Goal: Task Accomplishment & Management: Complete application form

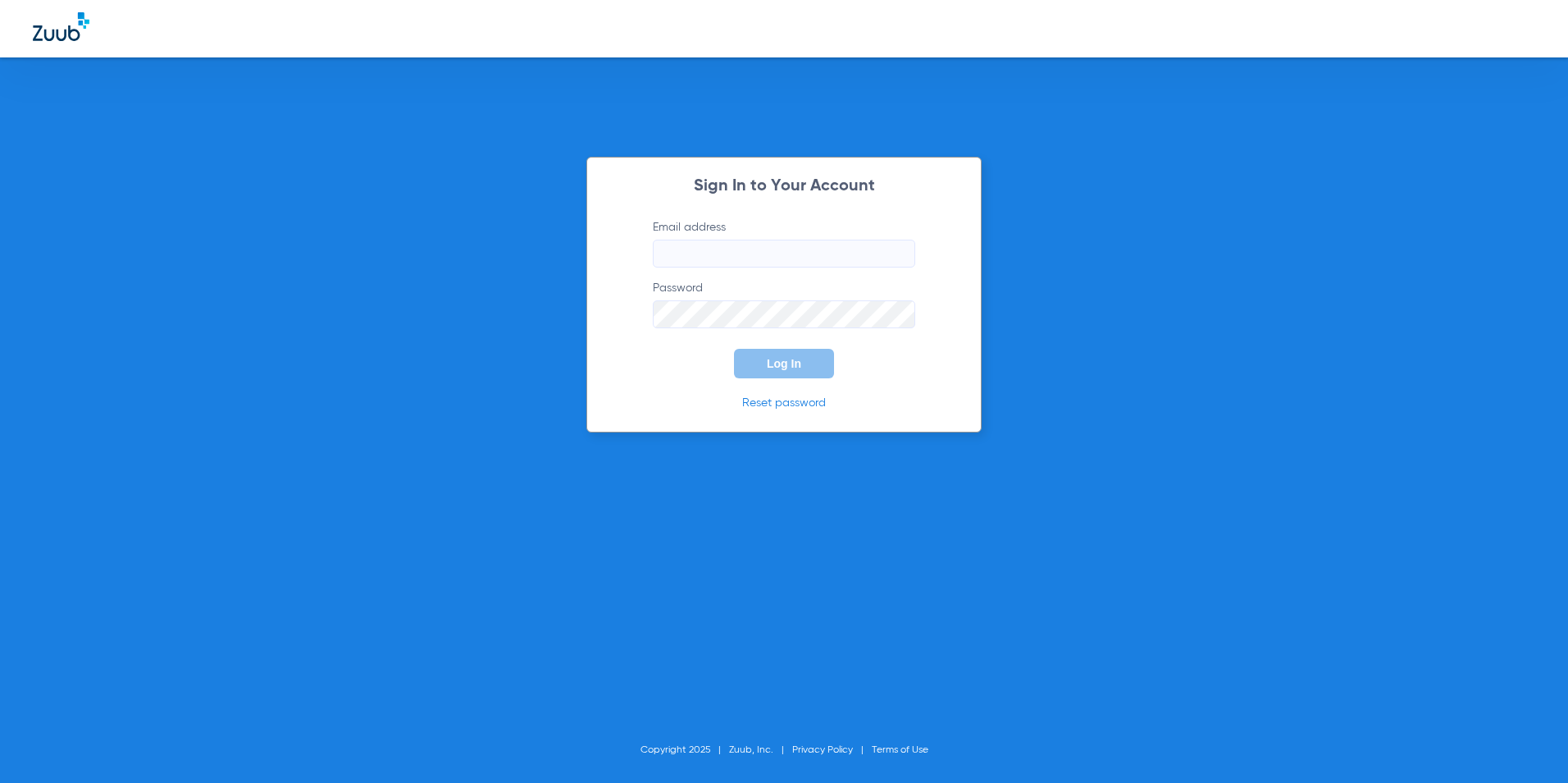
type input "[EMAIL_ADDRESS][DOMAIN_NAME]"
click at [788, 366] on span "Log In" at bounding box center [784, 363] width 35 height 13
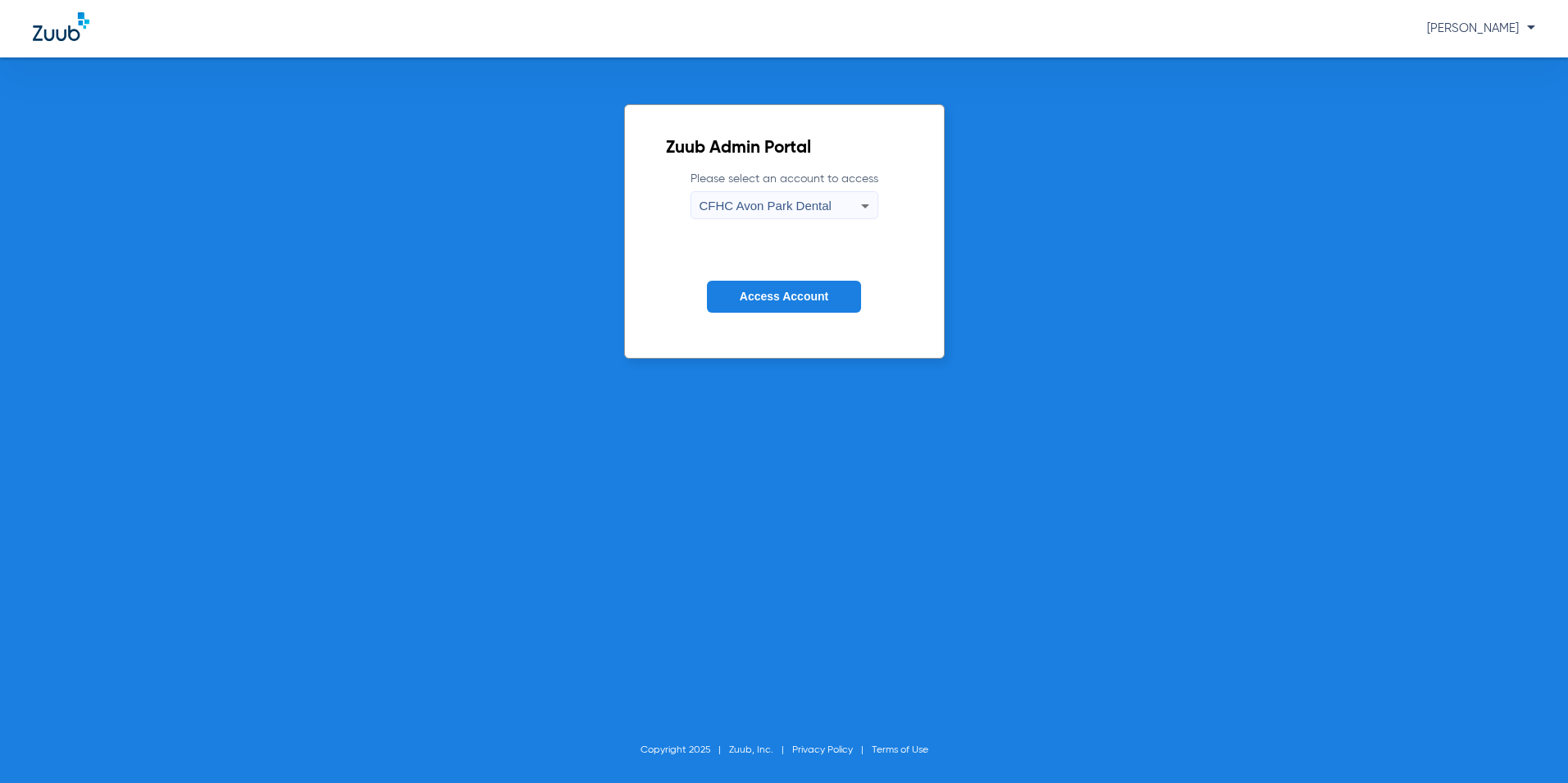
click at [767, 212] on span "CFHC Avon Park Dental" at bounding box center [765, 206] width 132 height 14
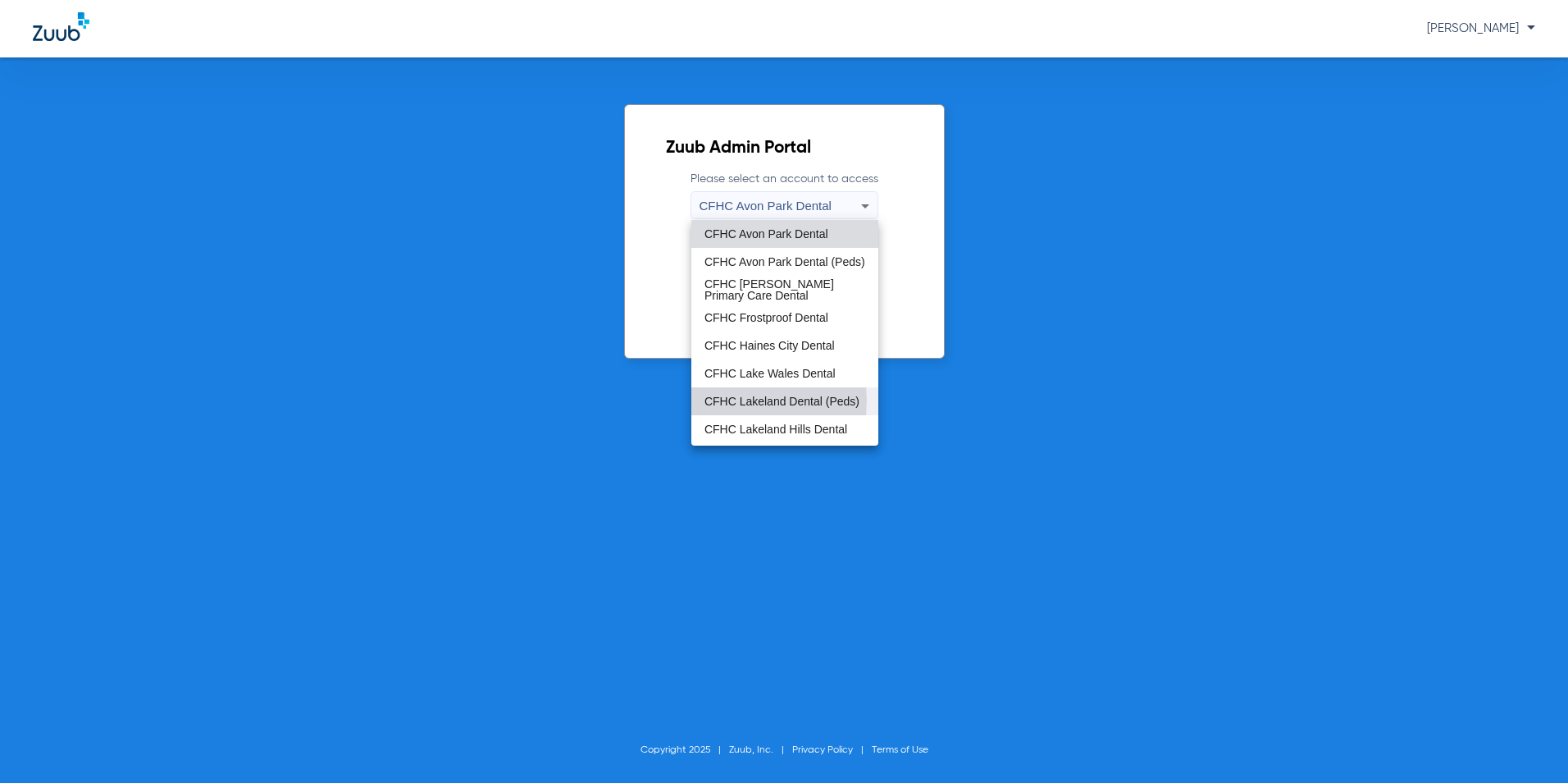
click at [715, 400] on span "CFHC Lakeland Dental (Peds)" at bounding box center [782, 401] width 155 height 12
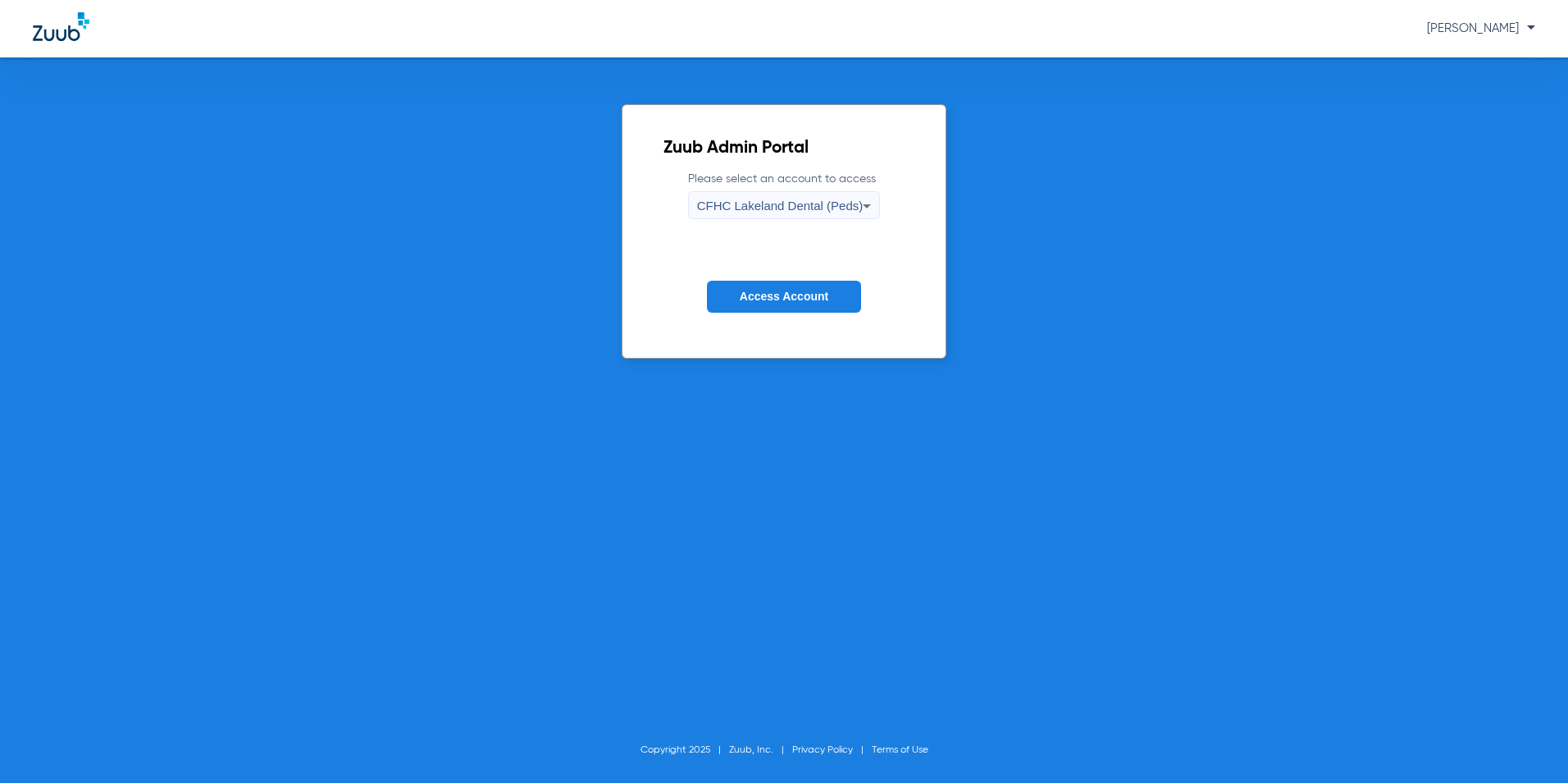
click at [761, 301] on span "Access Account" at bounding box center [784, 297] width 88 height 13
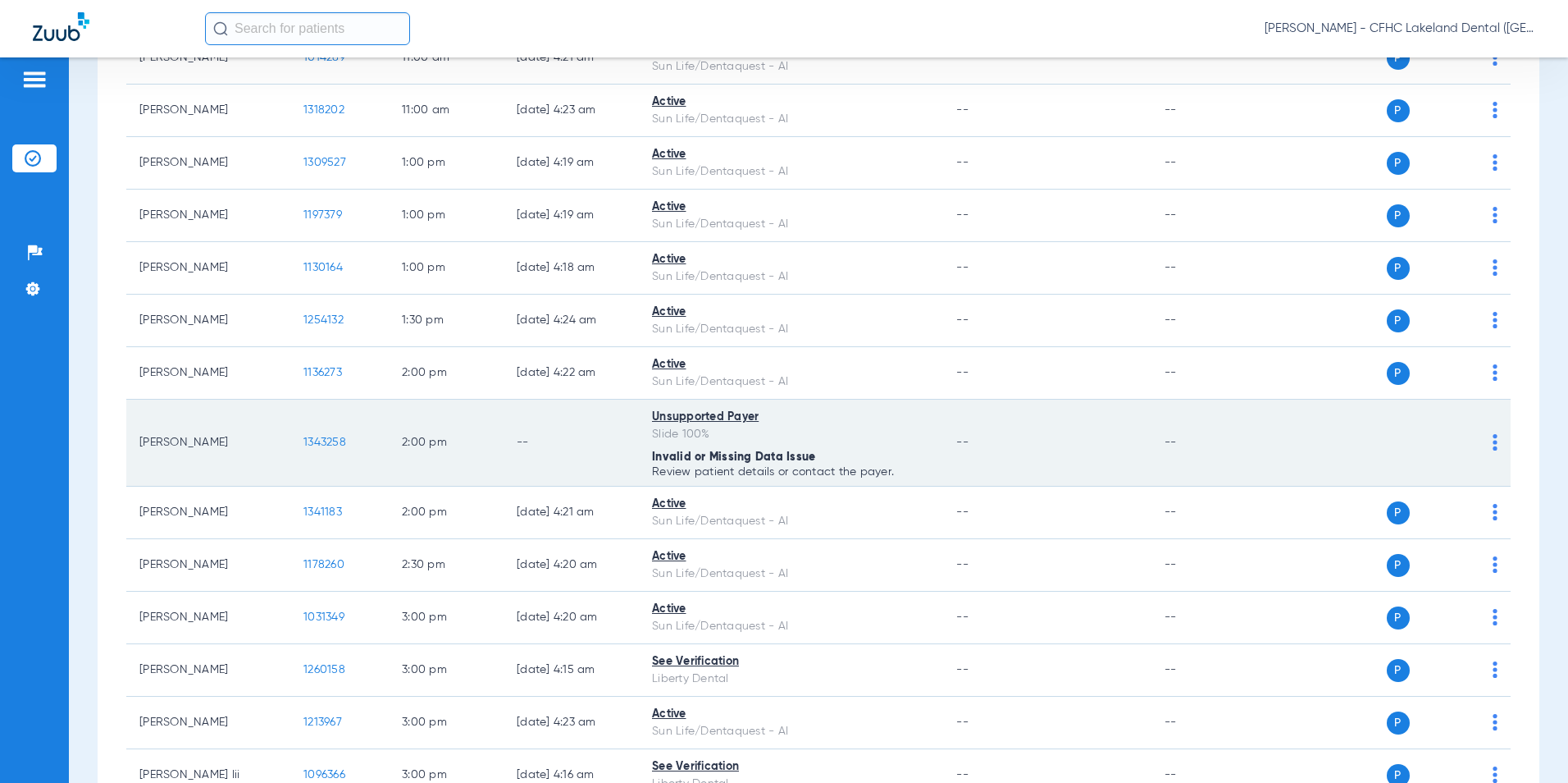
scroll to position [1395, 0]
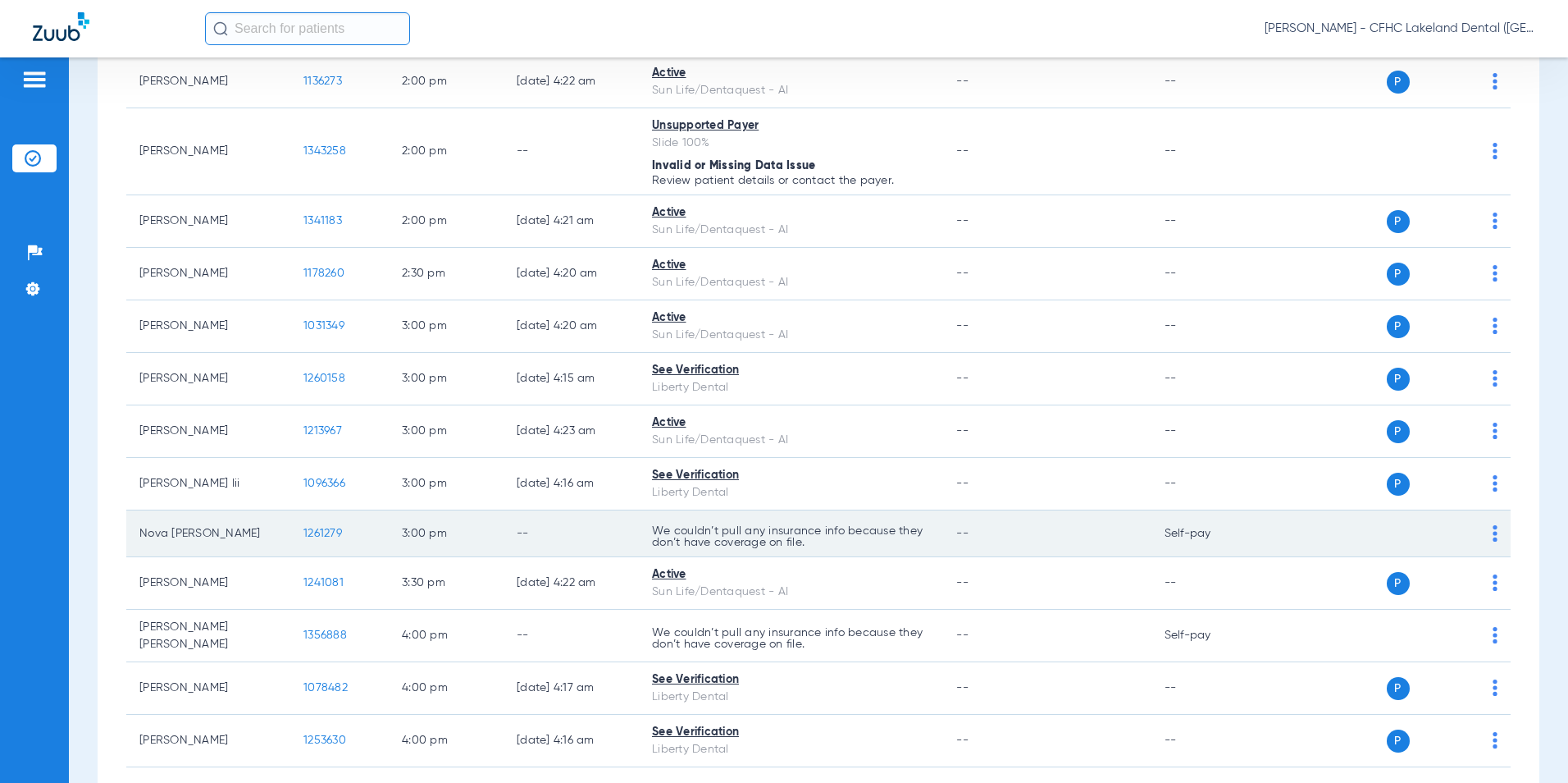
click at [329, 539] on span "1261279" at bounding box center [323, 534] width 39 height 12
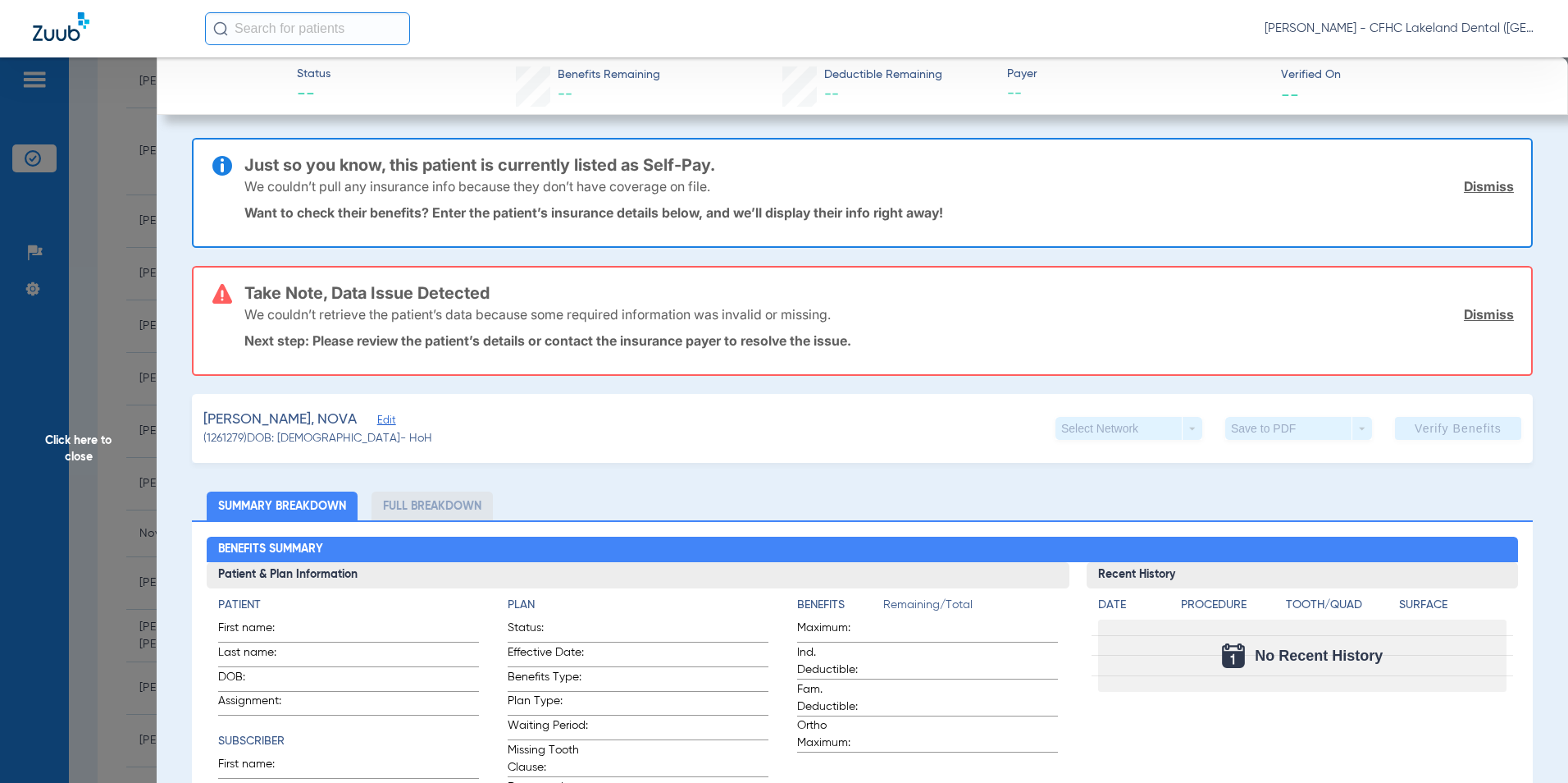
type input "NOVA"
type input "[PERSON_NAME]"
type input "[DATE]"
click at [377, 420] on span "Edit" at bounding box center [385, 422] width 15 height 15
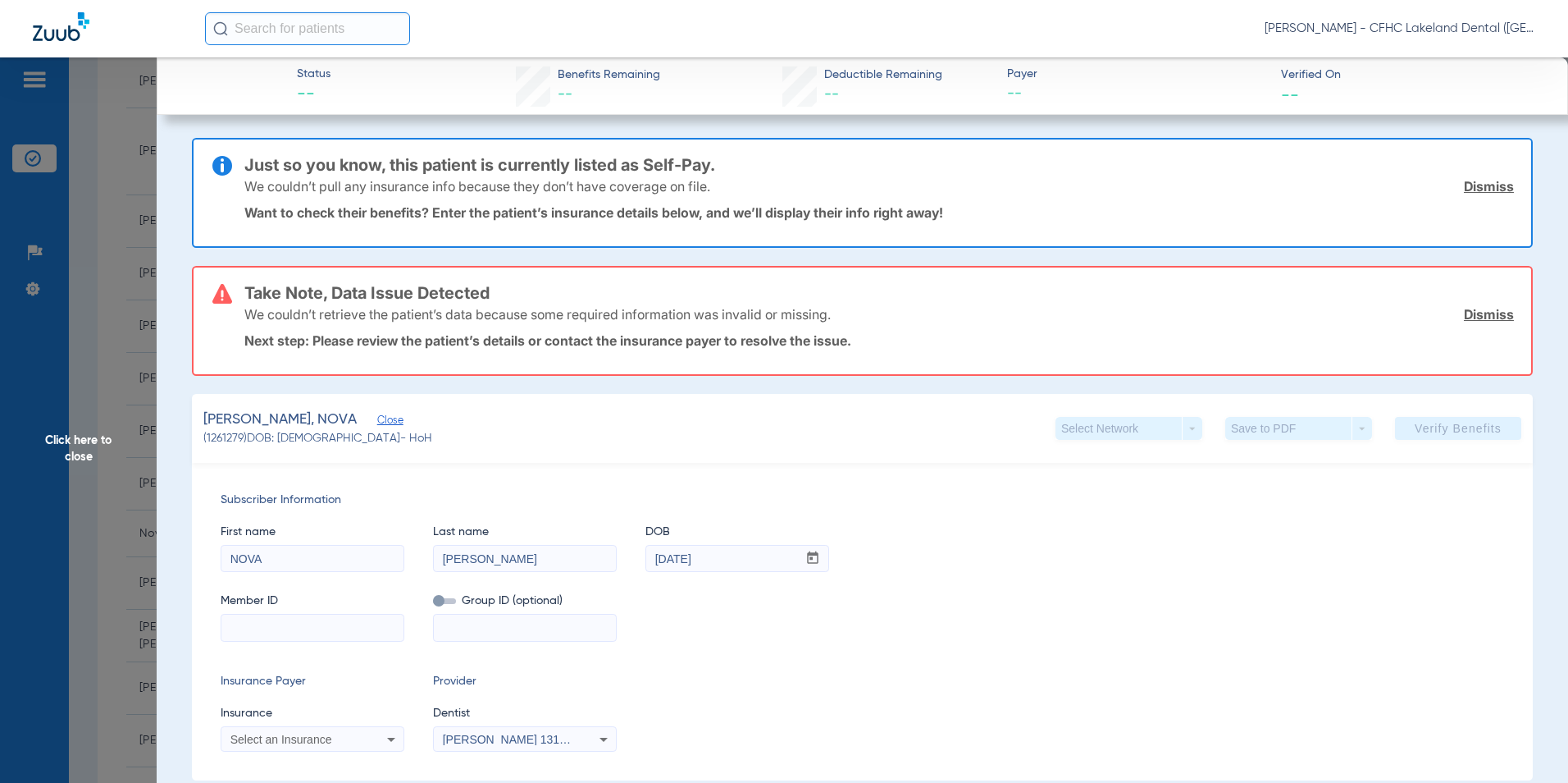
click at [255, 618] on input at bounding box center [313, 627] width 182 height 26
type input "9629396220"
click at [285, 734] on span "Select an Insurance" at bounding box center [281, 739] width 102 height 13
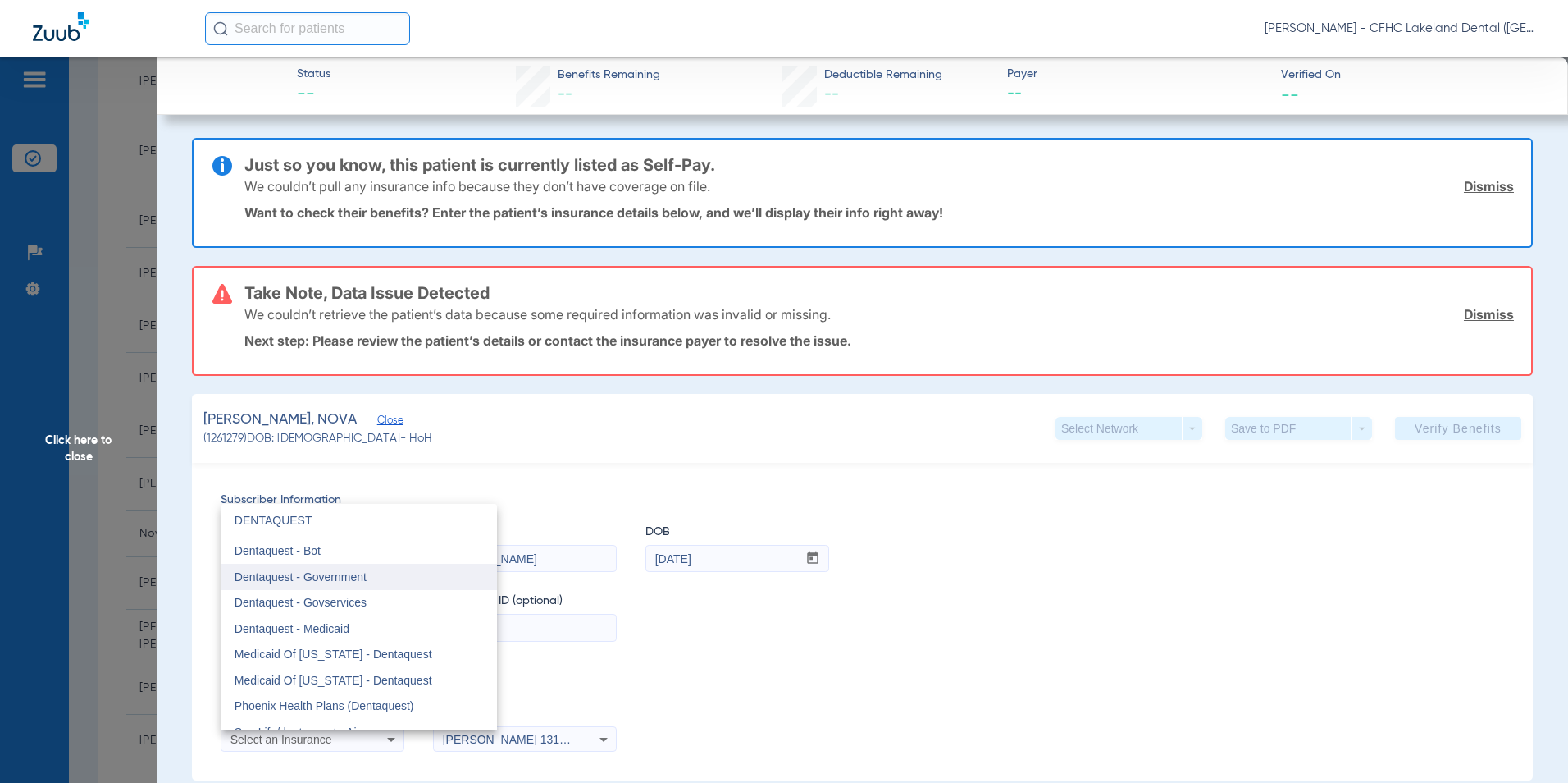
type input "DENTAQUEST"
click at [284, 571] on span "Dentaquest - Government" at bounding box center [300, 577] width 132 height 13
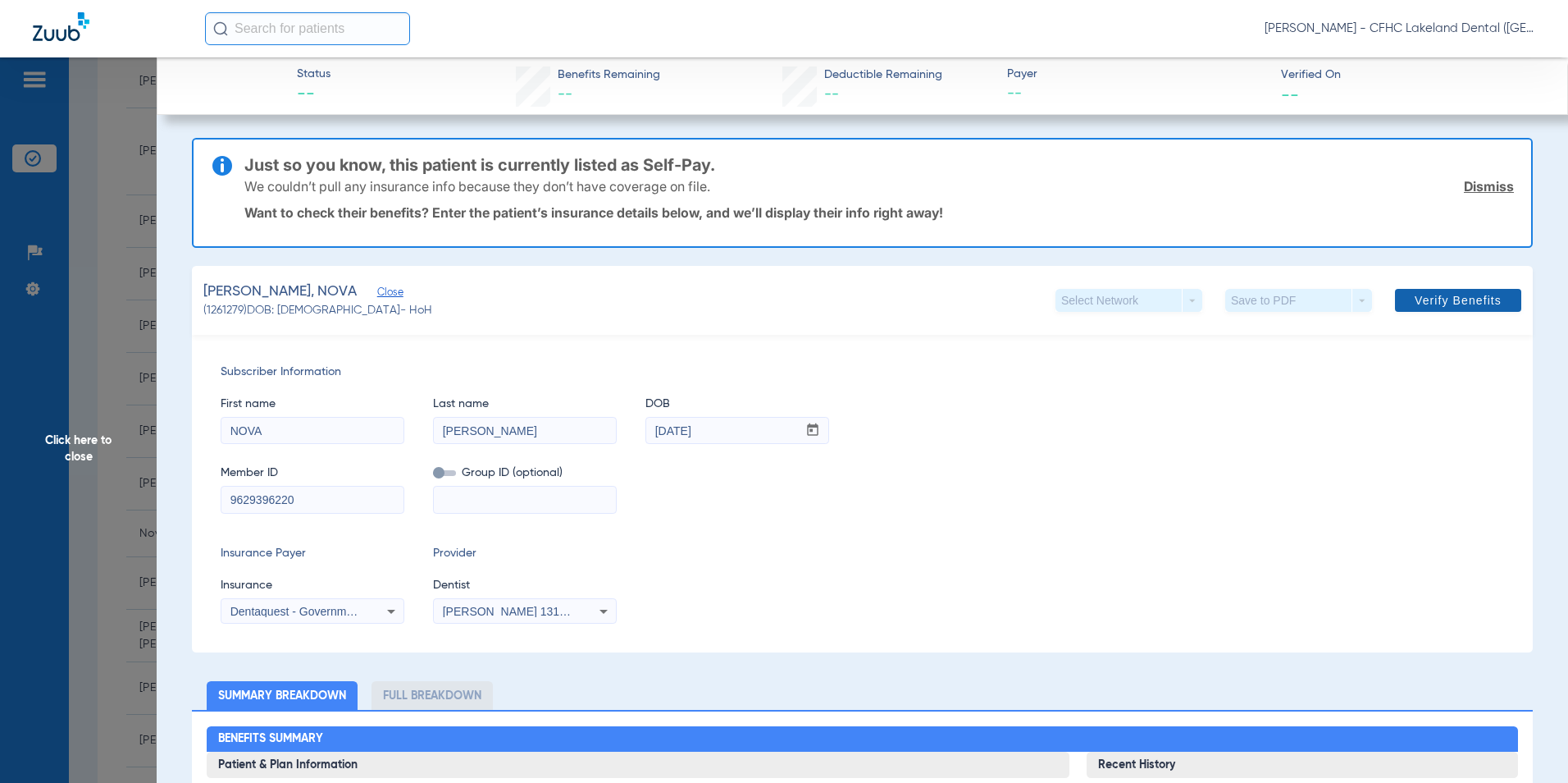
click at [1405, 291] on span at bounding box center [1458, 300] width 126 height 40
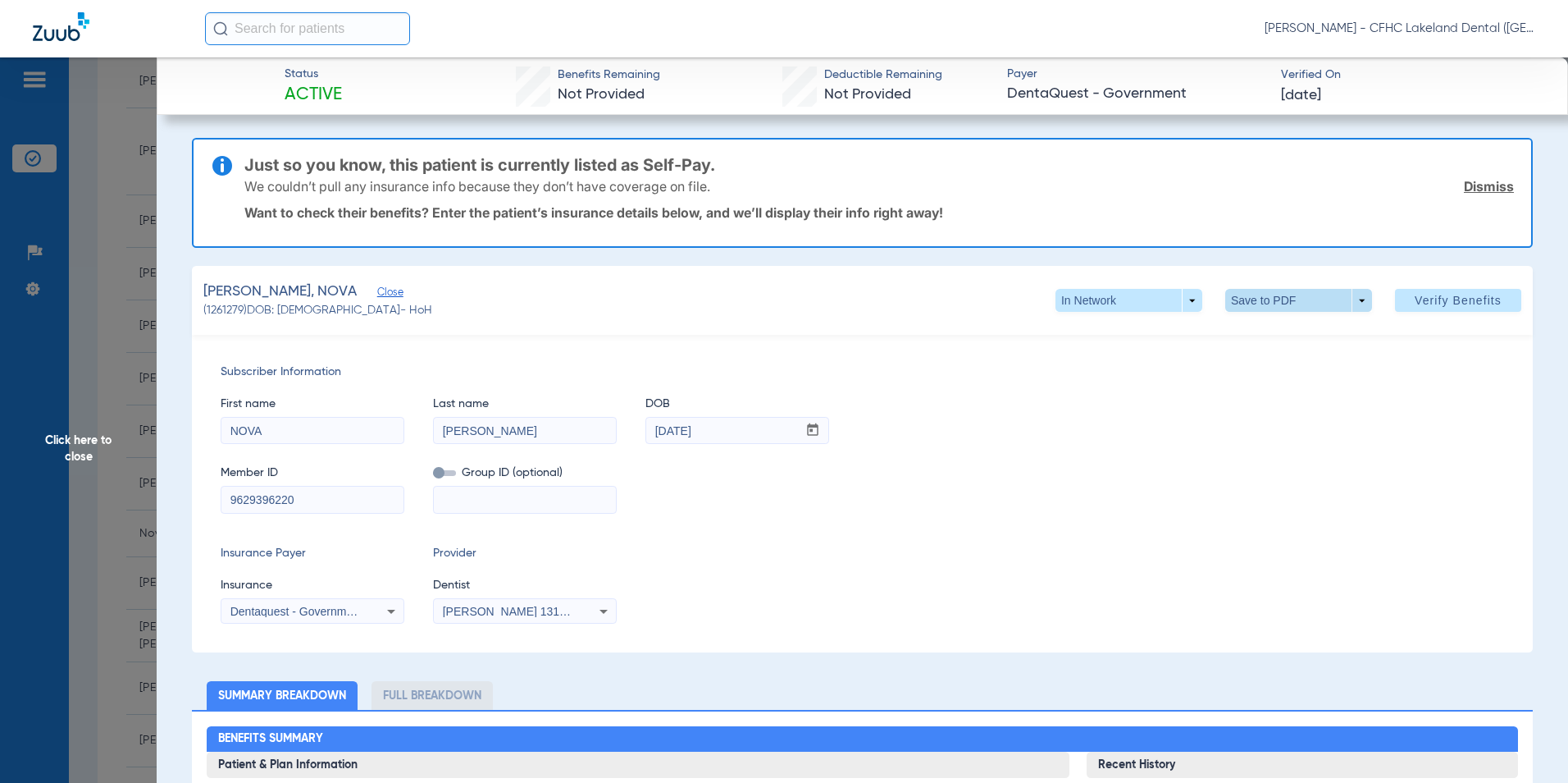
click at [1311, 289] on span at bounding box center [1298, 300] width 147 height 23
click at [1258, 337] on button "insert_drive_file Save to PDF" at bounding box center [1276, 333] width 124 height 33
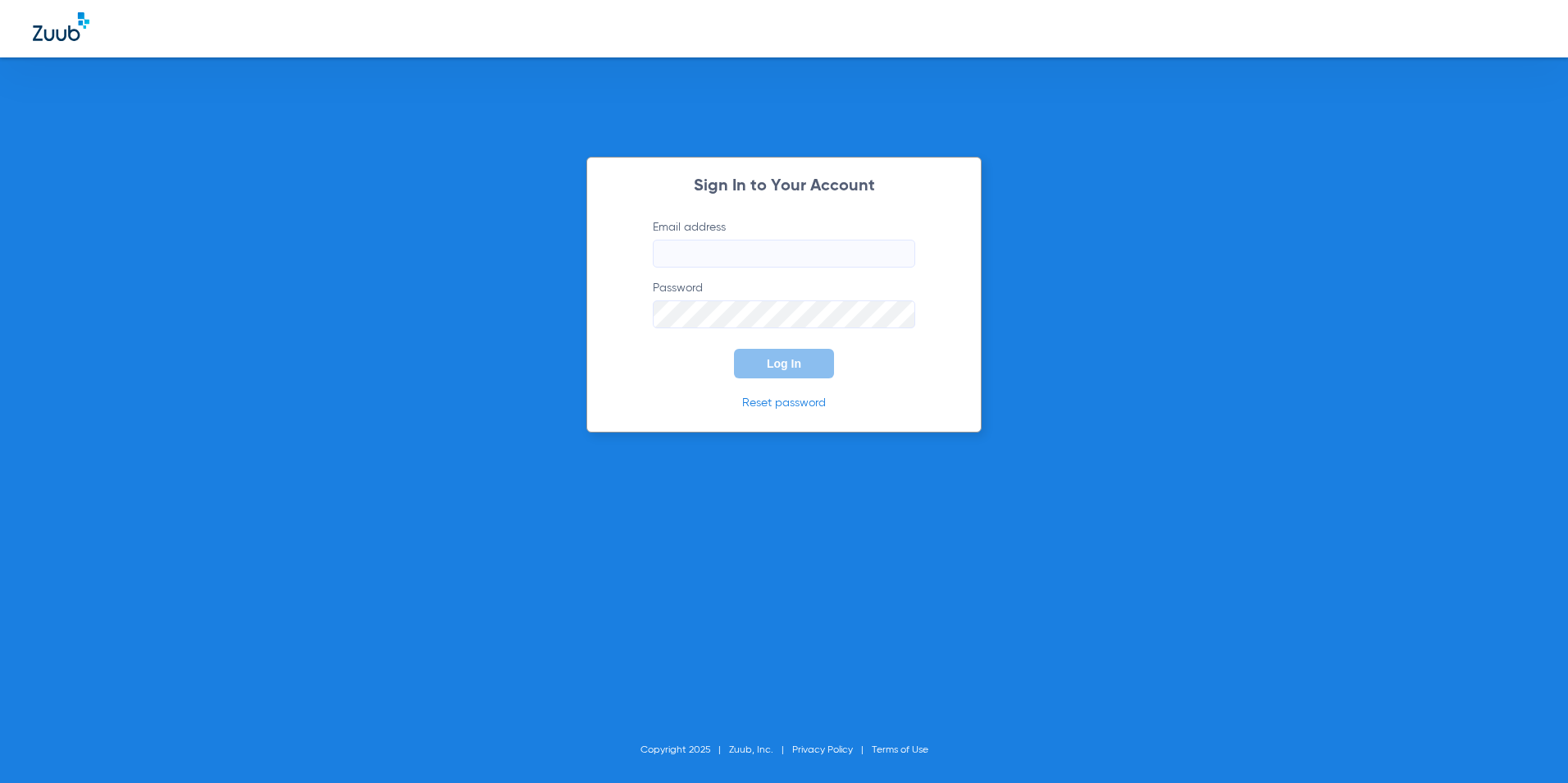
type input "[EMAIL_ADDRESS][DOMAIN_NAME]"
click at [793, 378] on div "Sign In to Your Account Email address [EMAIL_ADDRESS][DOMAIN_NAME] Password Log…" at bounding box center [784, 294] width 395 height 276
drag, startPoint x: 793, startPoint y: 378, endPoint x: 785, endPoint y: 368, distance: 12.8
click at [785, 368] on span "Log In" at bounding box center [784, 363] width 35 height 13
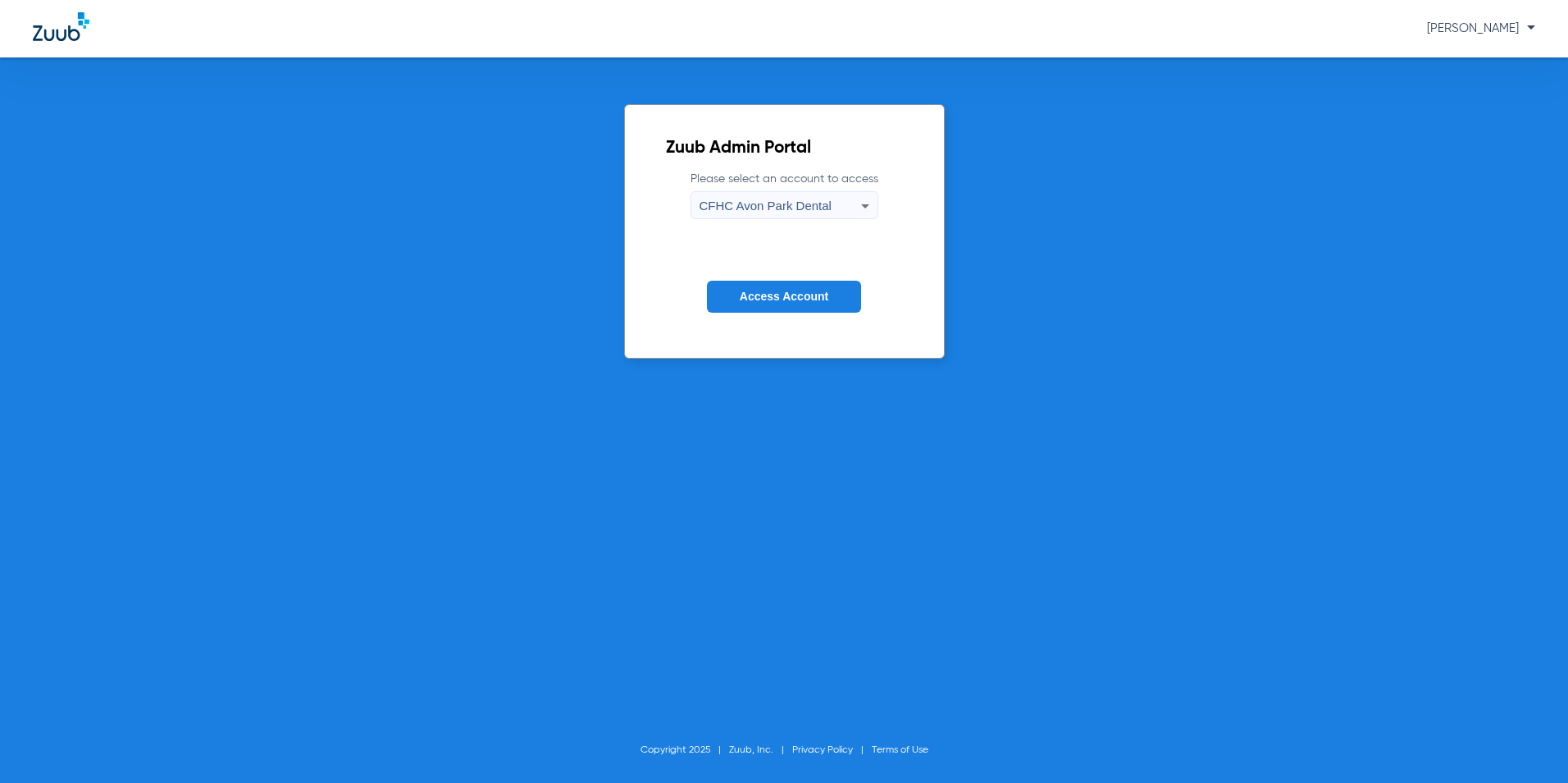
click at [748, 203] on span "CFHC Avon Park Dental" at bounding box center [765, 206] width 132 height 14
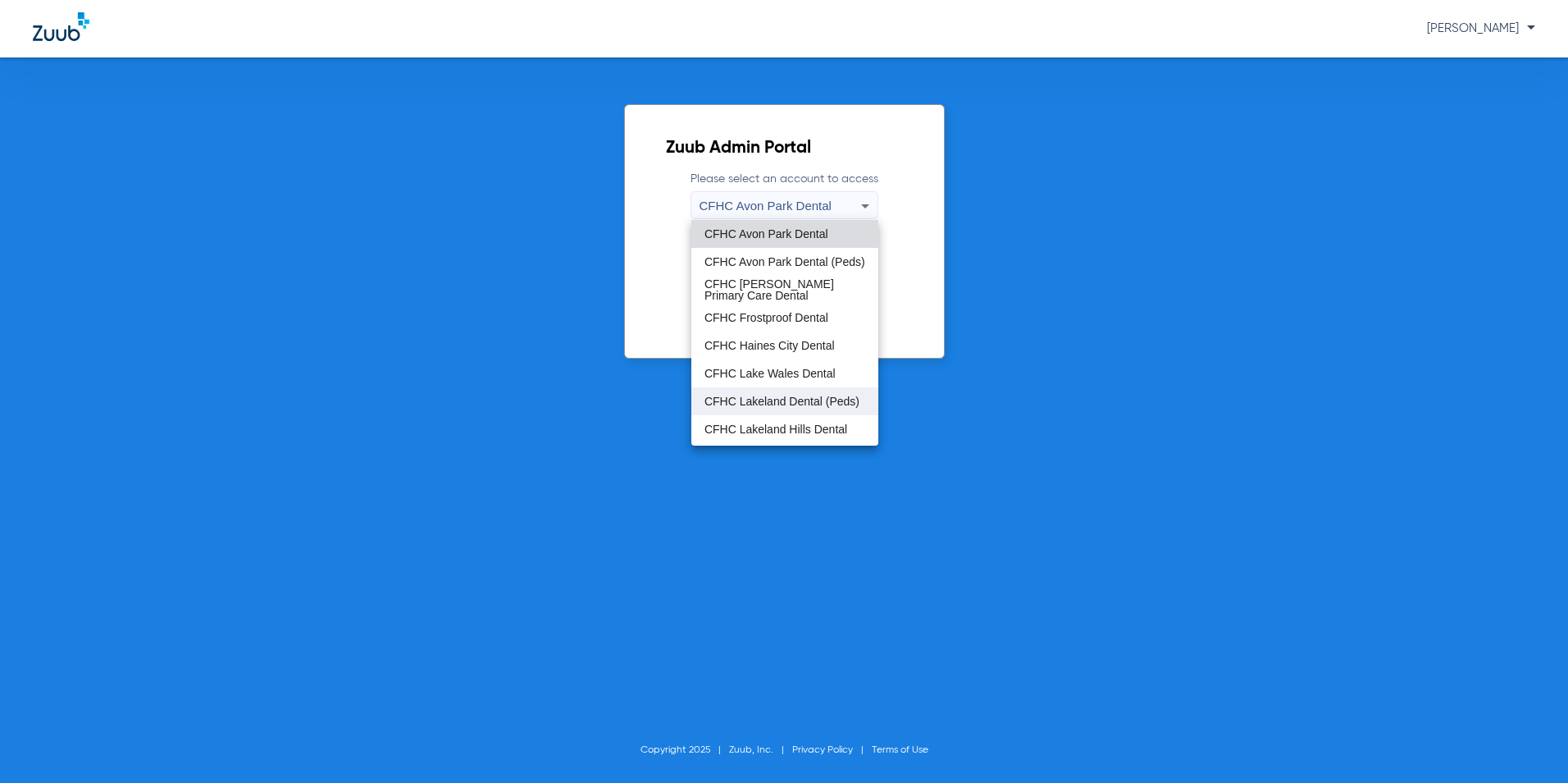
click at [757, 407] on span "CFHC Lakeland Dental (Peds)" at bounding box center [782, 401] width 155 height 12
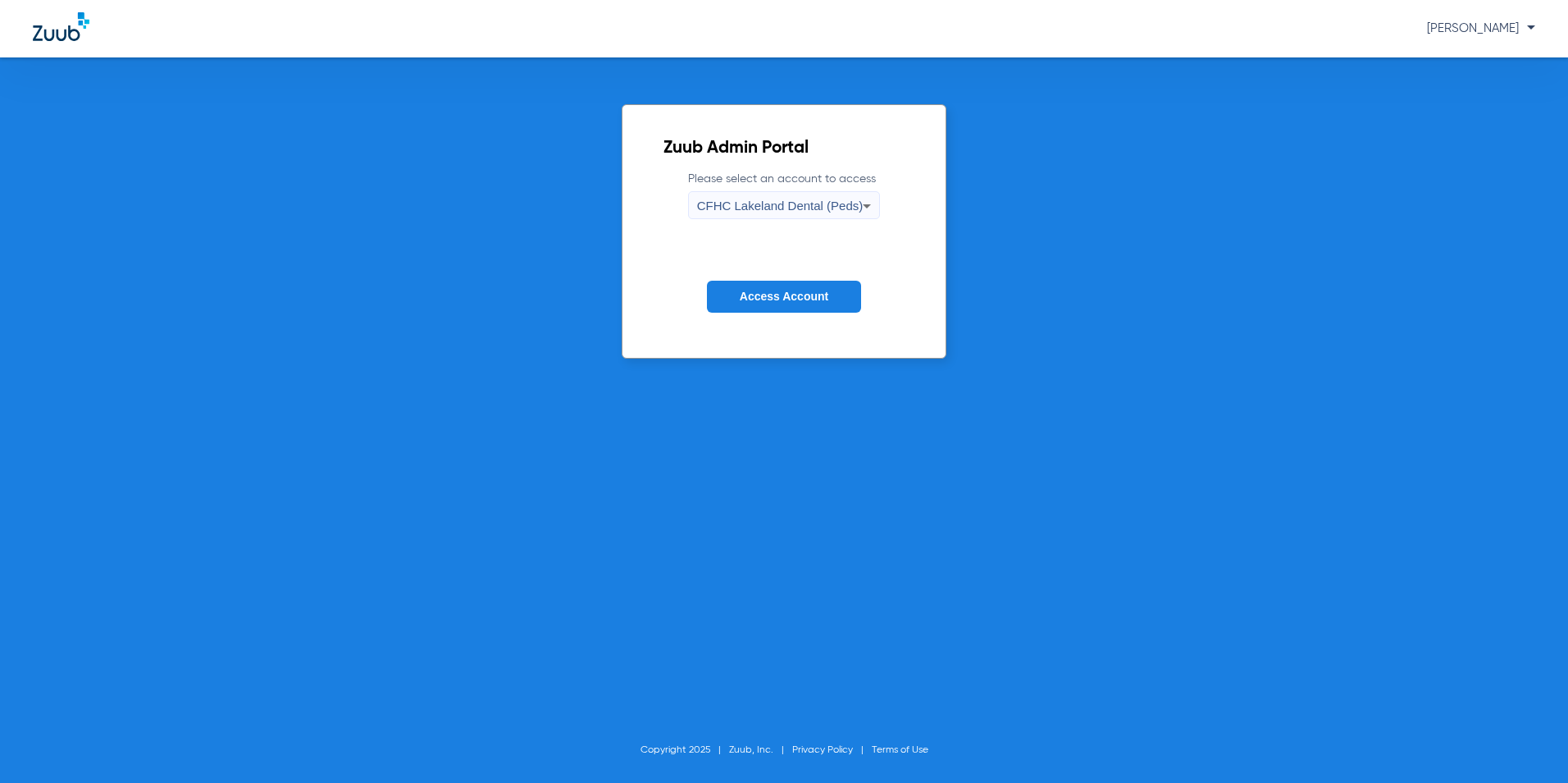
click at [795, 298] on span "Access Account" at bounding box center [784, 297] width 88 height 13
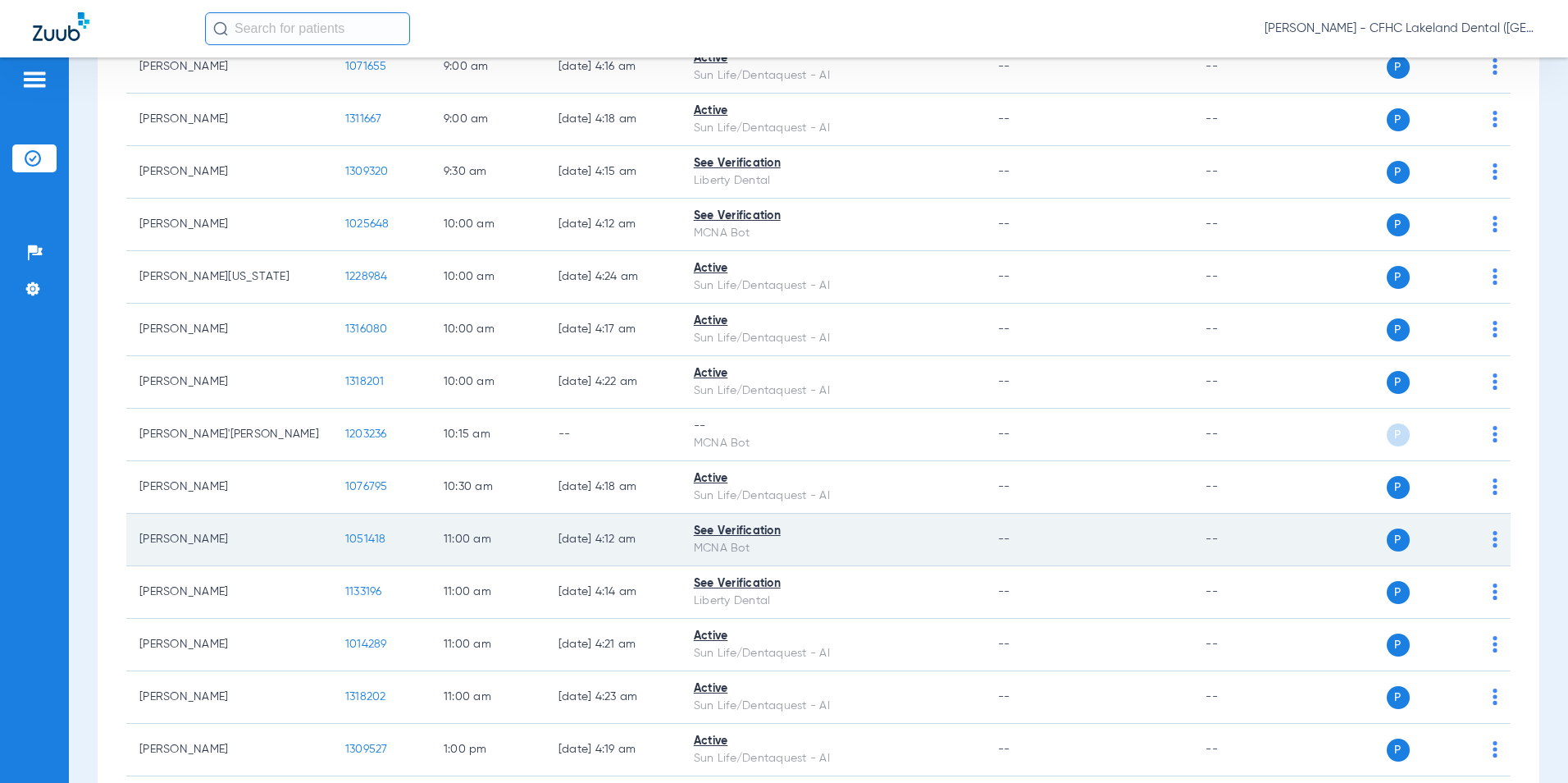
scroll to position [506, 0]
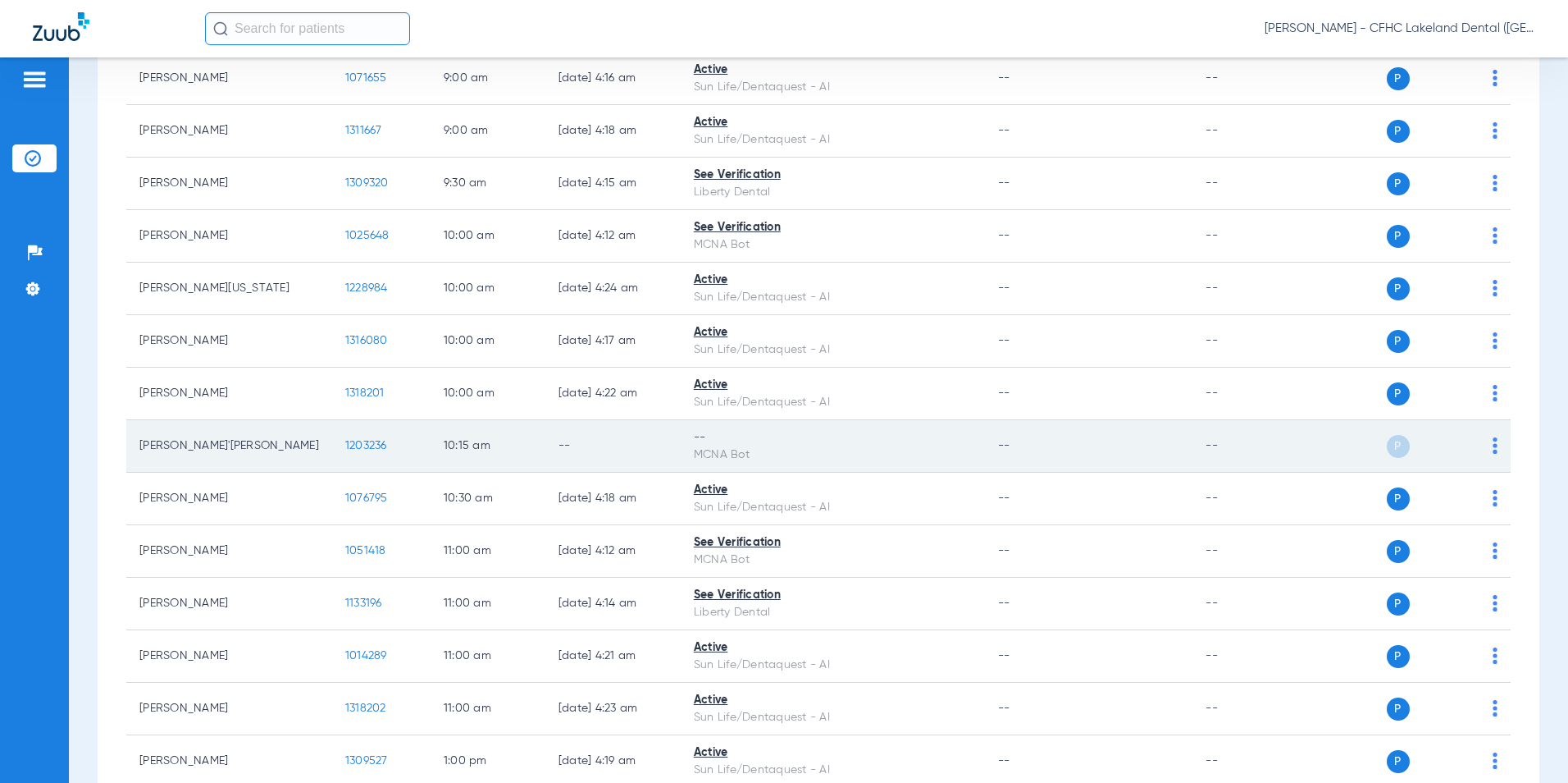
click at [345, 446] on span "1203236" at bounding box center [367, 446] width 42 height 12
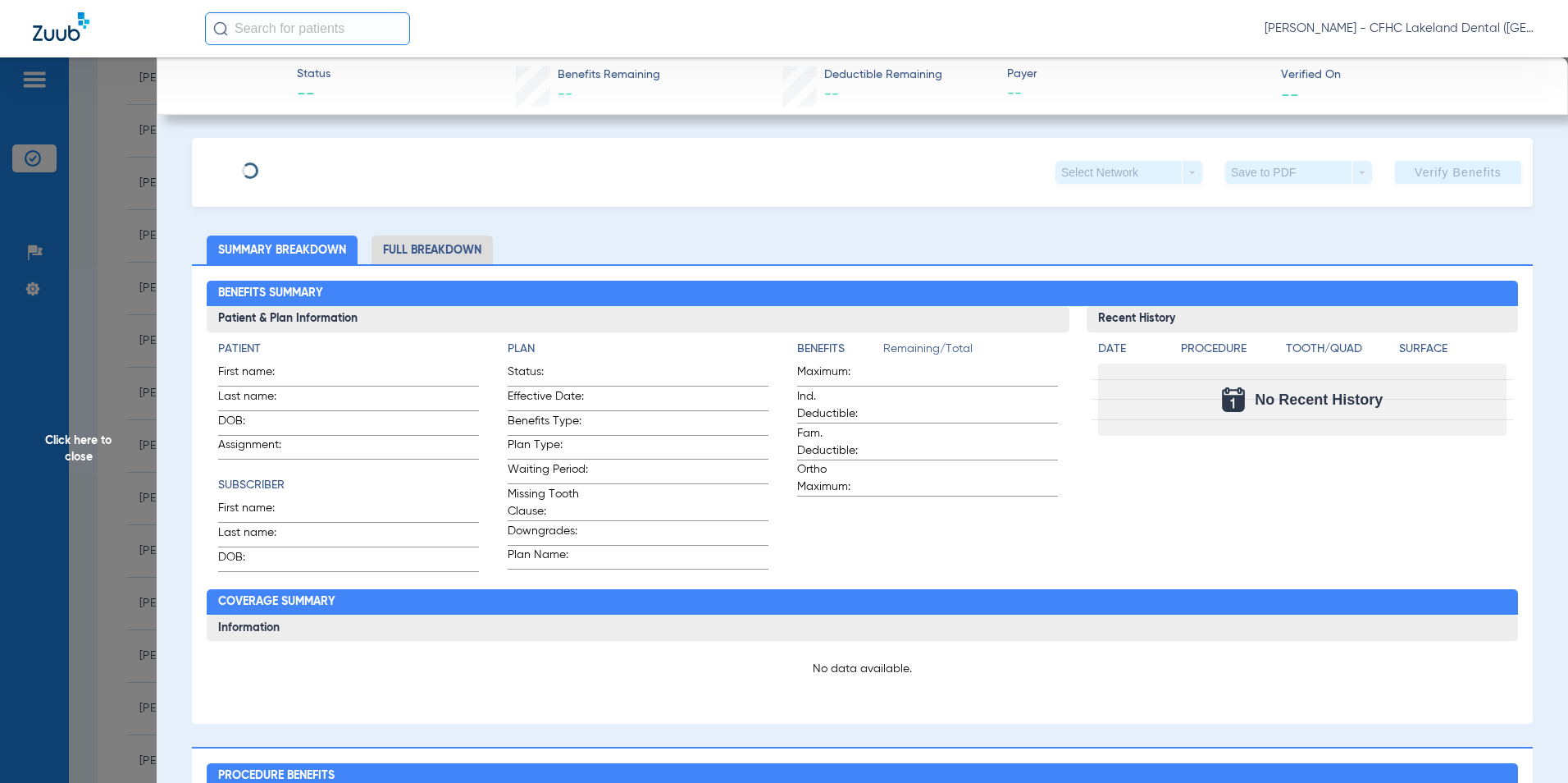
type input "JA'NASIA"
type input "[PERSON_NAME]"
type input "[DATE]"
type input "9623729472"
type input "99999"
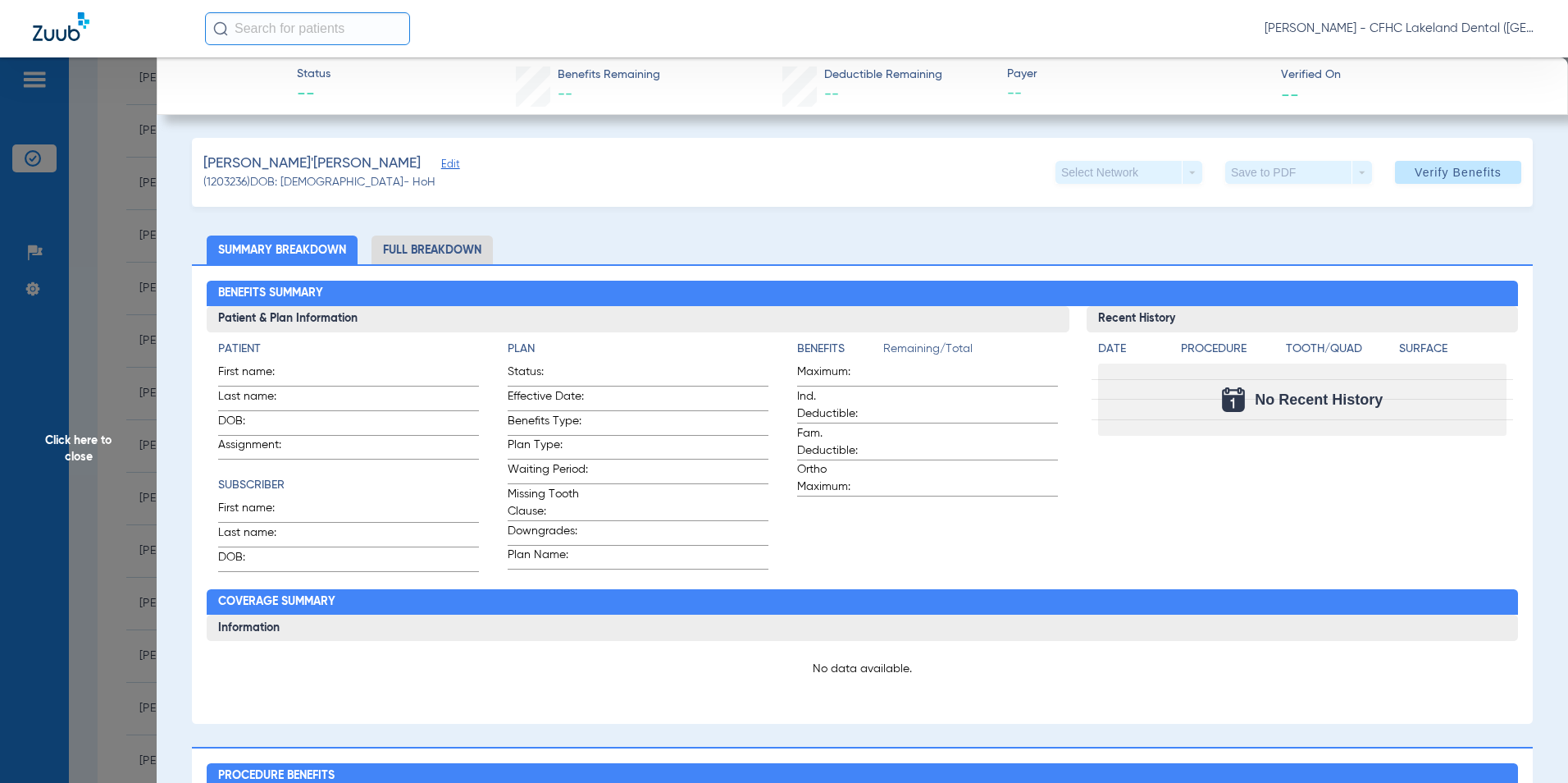
click at [442, 164] on span "Edit" at bounding box center [449, 166] width 15 height 15
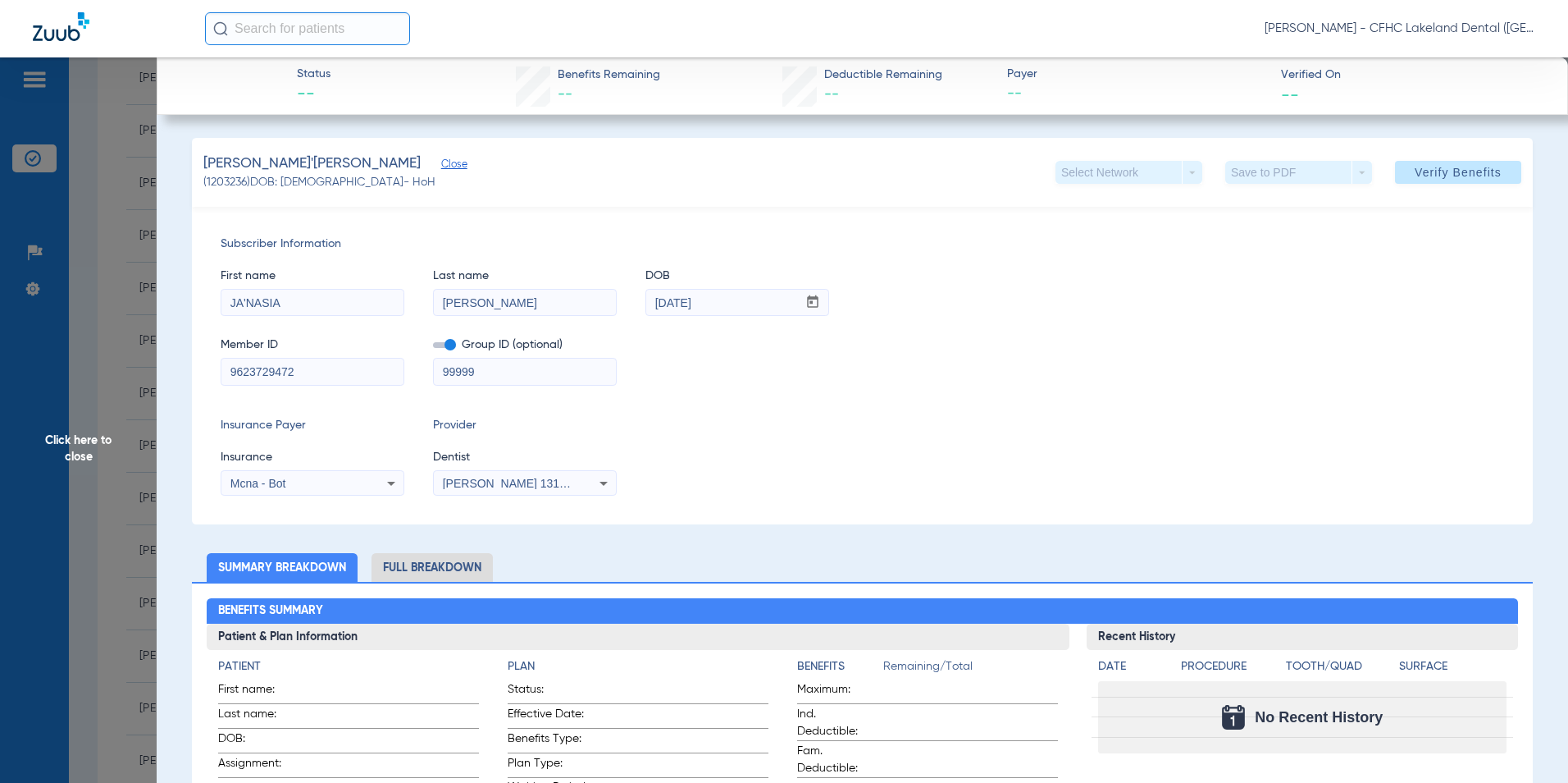
click at [322, 484] on div "Mcna - Bot" at bounding box center [297, 484] width 132 height 12
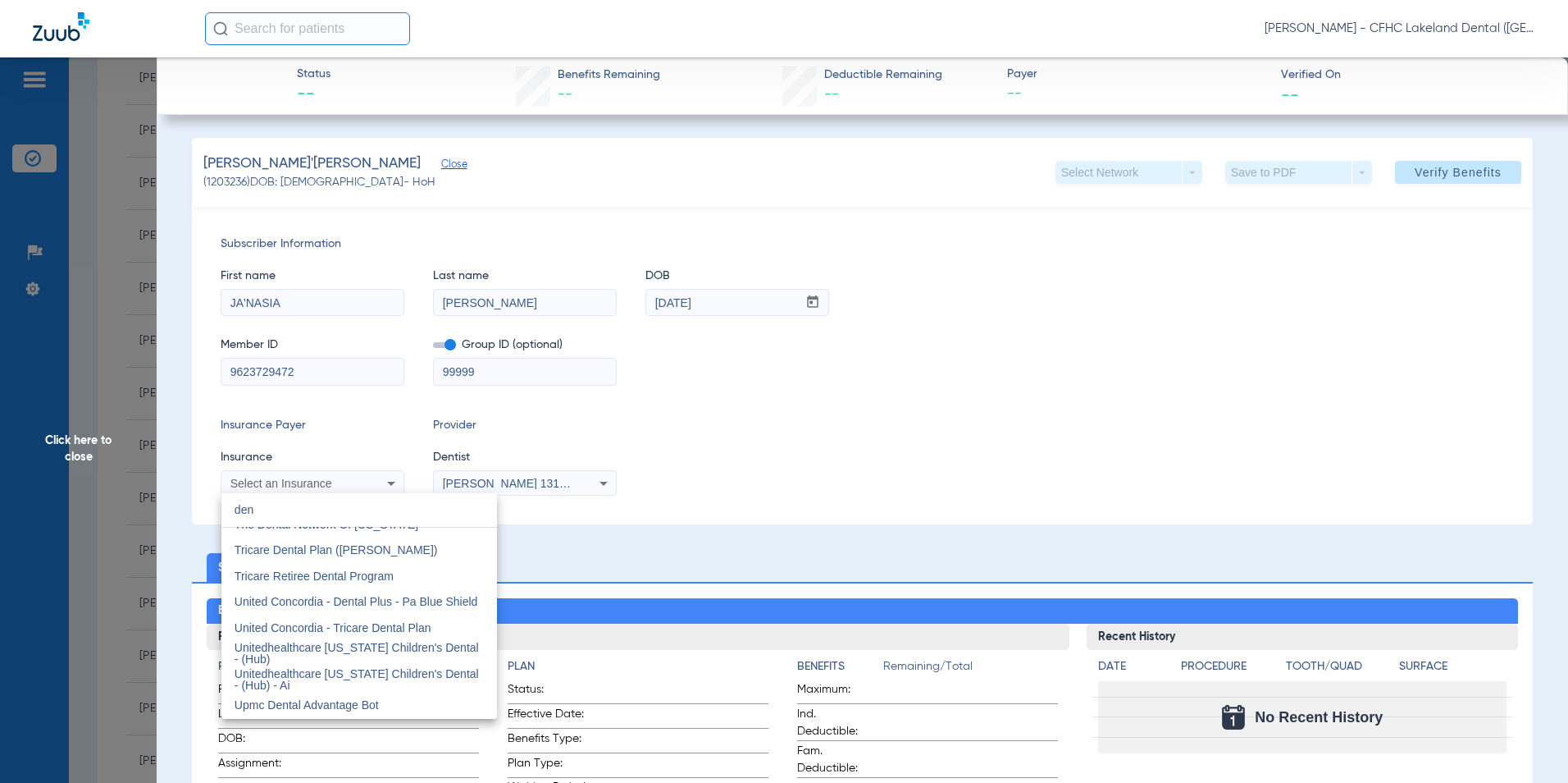
scroll to position [35, 0]
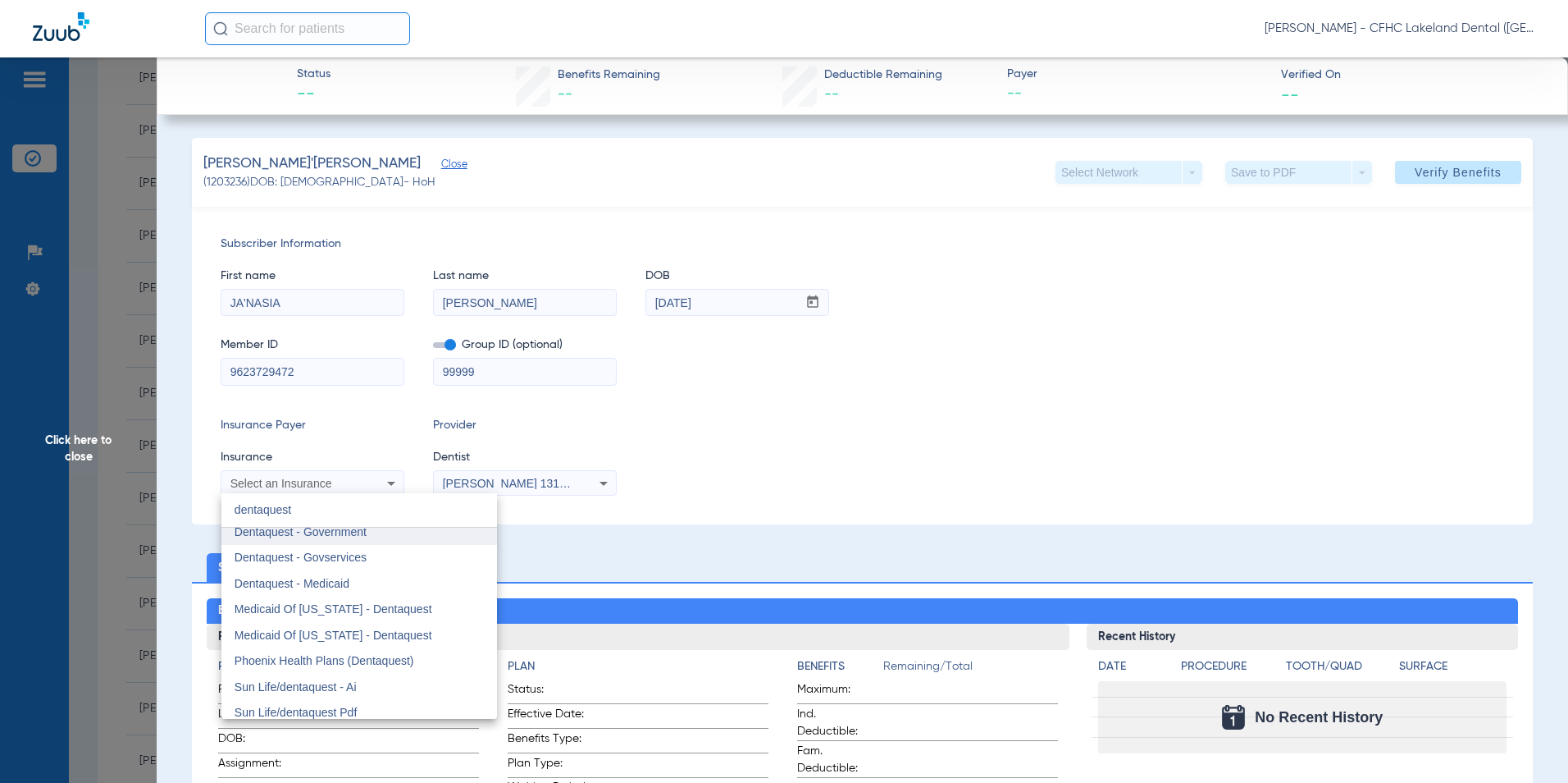
type input "dentaquest"
click at [313, 534] on span "Dentaquest - Government" at bounding box center [300, 532] width 132 height 13
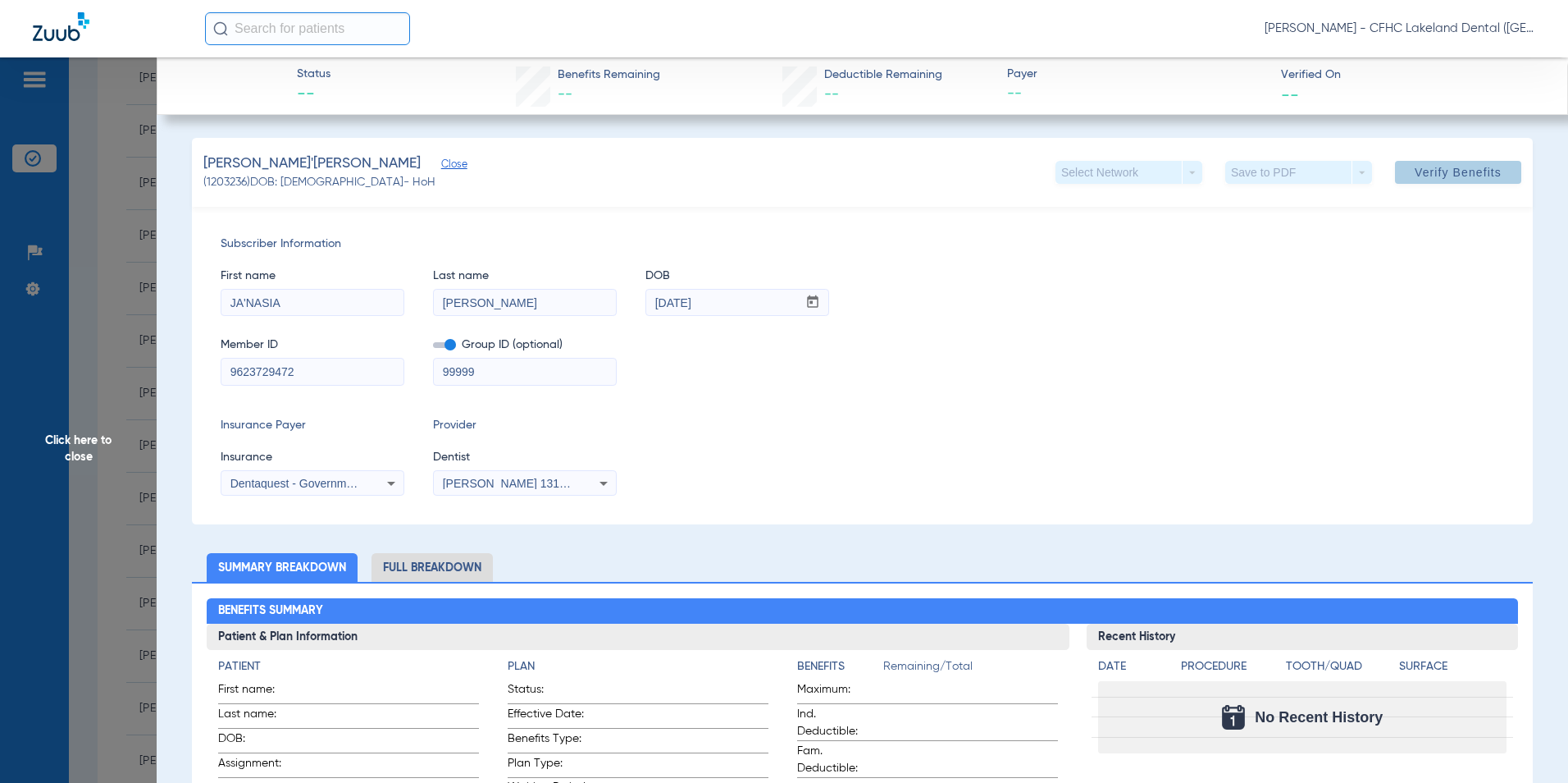
click at [1472, 186] on span at bounding box center [1458, 172] width 126 height 40
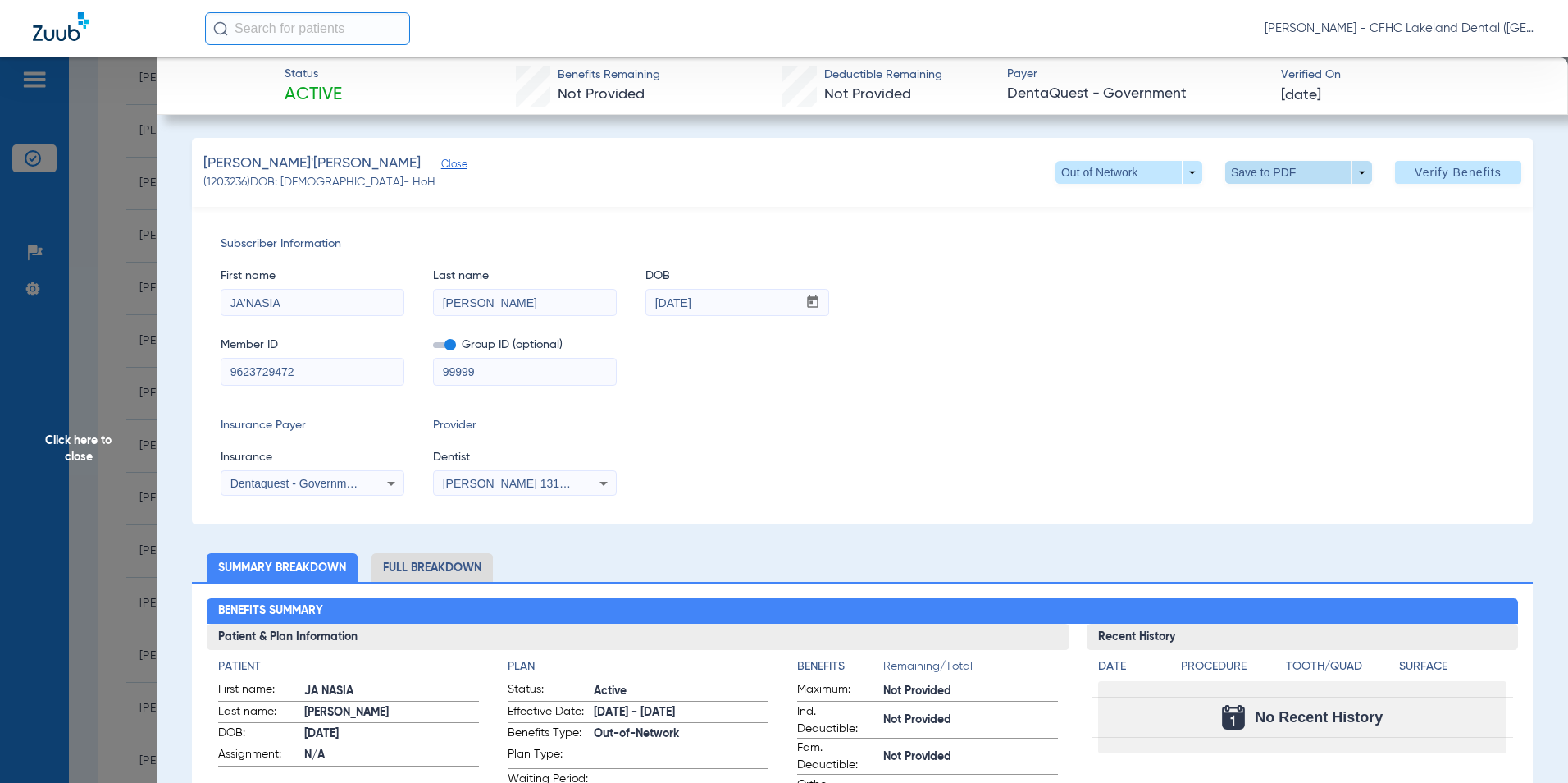
click at [1279, 174] on span at bounding box center [1298, 172] width 40 height 40
click at [1265, 203] on span "Save to PDF" at bounding box center [1292, 206] width 65 height 12
